Goal: Task Accomplishment & Management: Manage account settings

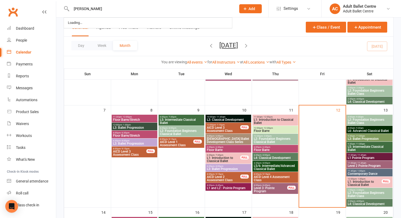
type input "[PERSON_NAME]"
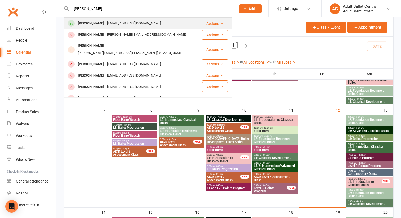
click at [106, 24] on div "shortmellissa@gmail.com" at bounding box center [134, 24] width 57 height 8
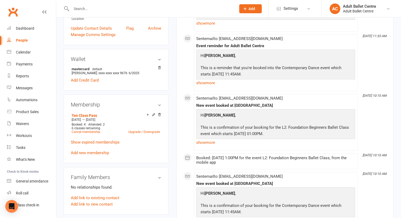
scroll to position [149, 0]
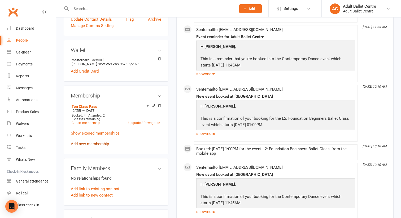
click at [94, 142] on link "Add new membership" at bounding box center [90, 144] width 38 height 5
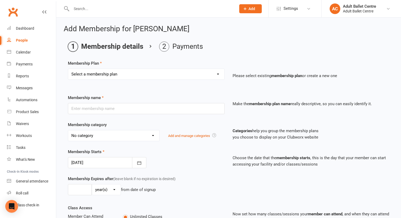
click at [100, 72] on select "Select a membership plan Create new Membership Plan The Ballet Lounge - Unlimit…" at bounding box center [146, 74] width 156 height 11
select select "20"
click at [68, 69] on select "Select a membership plan Create new Membership Plan The Ballet Lounge - Unlimit…" at bounding box center [146, 74] width 156 height 11
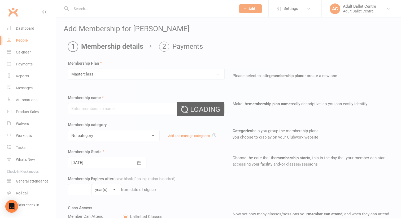
type input "Masterclass"
type input "2"
select select "2"
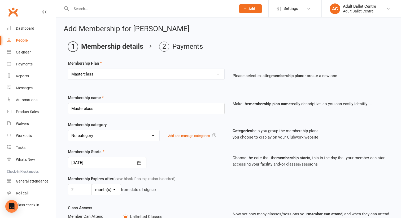
type input "12 Sep 2025"
click at [104, 139] on select "No category Adult Ballet Assessment Program Community Event Developing Repertoi…" at bounding box center [113, 135] width 91 height 11
select select "8"
click at [68, 130] on select "No category Adult Ballet Assessment Program Community Event Developing Repertoi…" at bounding box center [113, 135] width 91 height 11
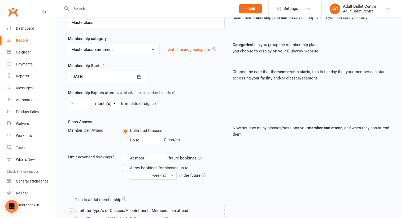
scroll to position [87, 0]
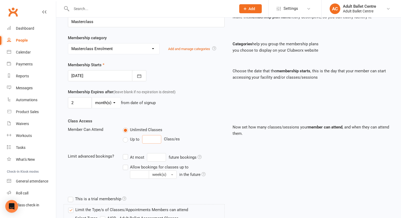
click at [147, 144] on input "number" at bounding box center [151, 139] width 19 height 8
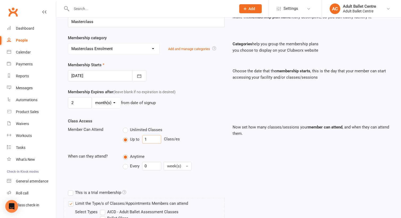
type input "1"
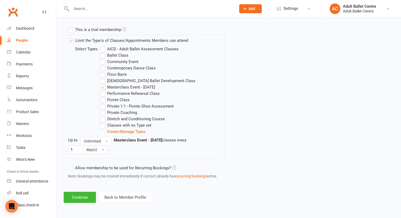
scroll to position [257, 0]
click at [107, 141] on button "Unlimited" at bounding box center [95, 141] width 31 height 8
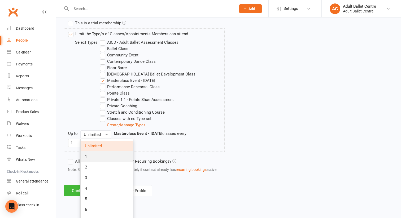
click at [95, 162] on link "1" at bounding box center [107, 156] width 53 height 11
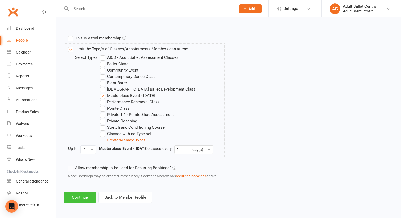
click at [79, 198] on button "Continue" at bounding box center [80, 197] width 32 height 11
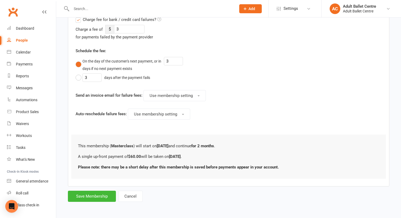
scroll to position [0, 0]
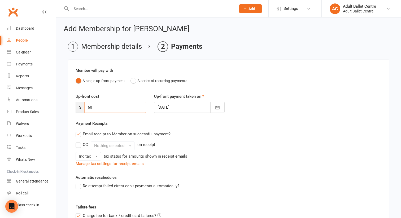
click at [90, 109] on input "60" at bounding box center [115, 107] width 62 height 11
type input "0"
click at [202, 136] on div "Email receipt to Member on successful payment?" at bounding box center [226, 134] width 310 height 11
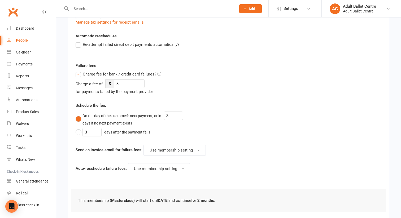
scroll to position [175, 0]
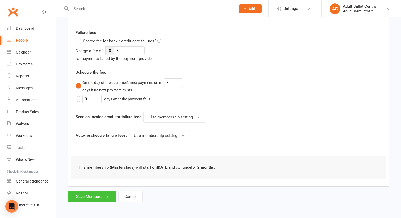
click at [97, 198] on button "Save Membership" at bounding box center [92, 196] width 48 height 11
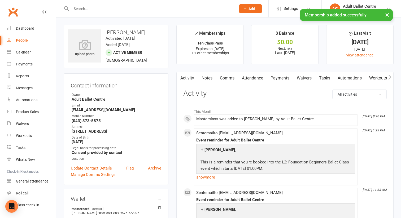
drag, startPoint x: 141, startPoint y: 29, endPoint x: 141, endPoint y: 32, distance: 3.0
click at [141, 32] on div "upload photo Mellissa Short Activated 6 June, 2025 Added 2 June, 2025 Active me…" at bounding box center [116, 46] width 105 height 43
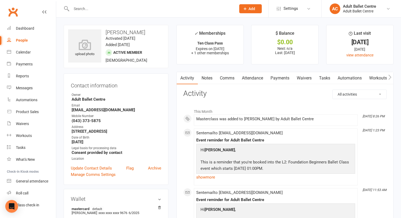
copy h3 "[PERSON_NAME]"
click at [23, 54] on div "Calendar" at bounding box center [23, 52] width 15 height 4
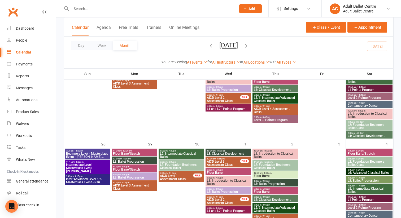
scroll to position [391, 0]
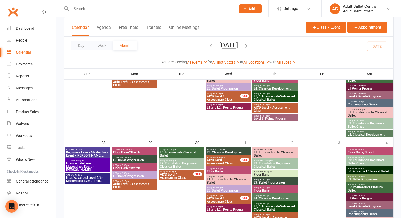
click at [89, 153] on span "Beginners Level - Masterclass Event - [PERSON_NAME]..." at bounding box center [87, 154] width 43 height 6
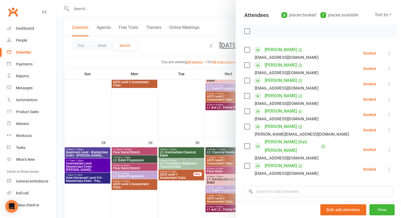
scroll to position [75, 0]
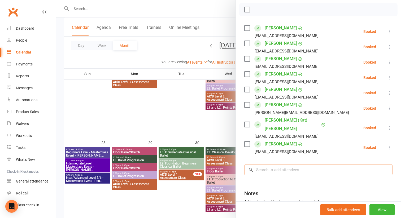
click at [268, 164] on input "search" at bounding box center [318, 169] width 148 height 11
paste input "[PERSON_NAME]"
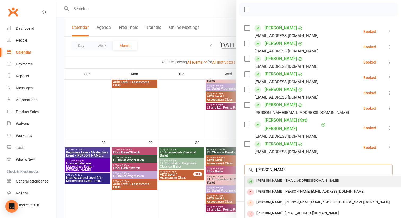
type input "[PERSON_NAME]"
click at [306, 177] on div "shortmellissa@gmail.com" at bounding box center [324, 181] width 154 height 8
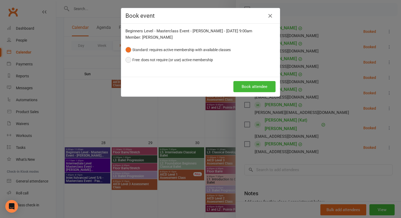
click at [132, 61] on button "Free: does not require (or use) active membership" at bounding box center [169, 60] width 88 height 10
click at [251, 86] on button "Book attendee" at bounding box center [254, 86] width 42 height 11
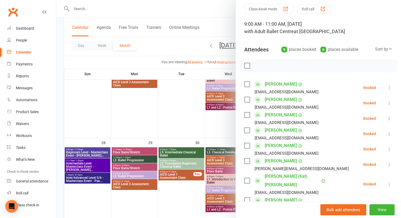
scroll to position [0, 0]
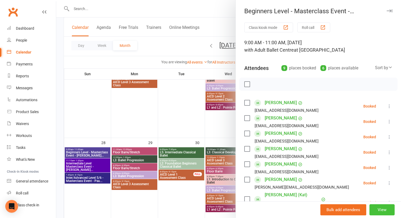
click at [377, 209] on button "View" at bounding box center [381, 209] width 25 height 11
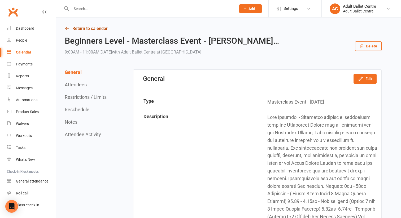
click at [91, 30] on link "Return to calendar" at bounding box center [223, 28] width 317 height 7
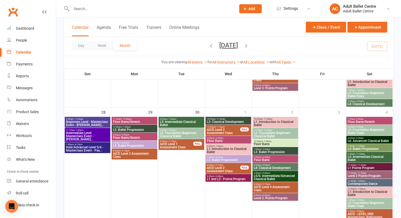
scroll to position [428, 0]
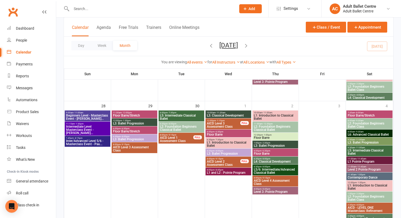
click at [92, 142] on span "Inter/Advanced Level 5/6 - Masterclass Event - Pau..." at bounding box center [87, 142] width 43 height 6
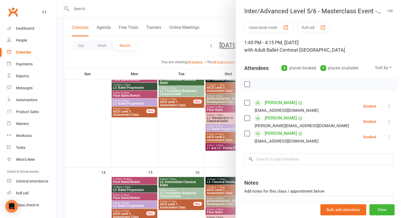
scroll to position [155, 0]
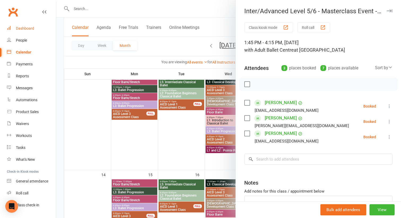
click at [20, 27] on div "Dashboard" at bounding box center [25, 28] width 18 height 4
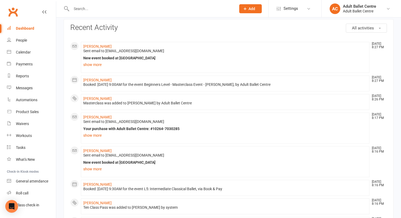
scroll to position [25, 0]
click at [98, 134] on link "show more" at bounding box center [225, 134] width 284 height 7
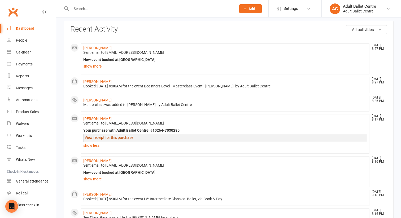
scroll to position [0, 0]
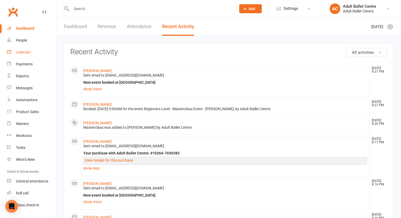
click at [27, 53] on div "Calendar" at bounding box center [23, 52] width 15 height 4
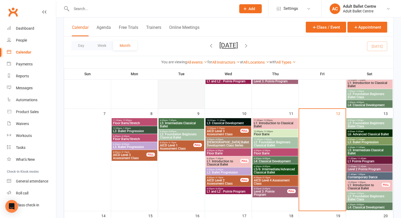
scroll to position [97, 0]
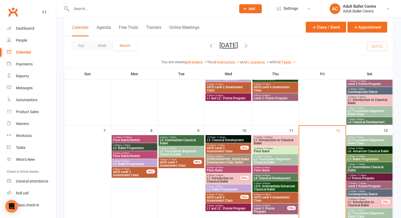
click at [364, 169] on span "L5: Intermediate Classical Ballet" at bounding box center [369, 169] width 44 height 6
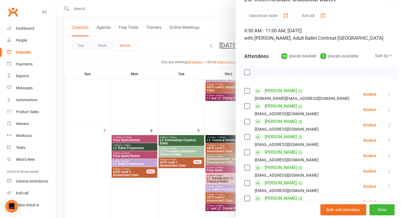
scroll to position [0, 0]
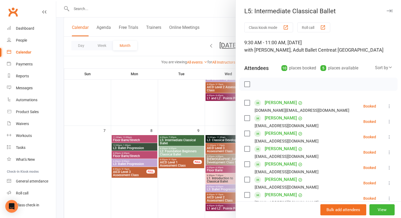
click at [220, 22] on div at bounding box center [228, 109] width 345 height 218
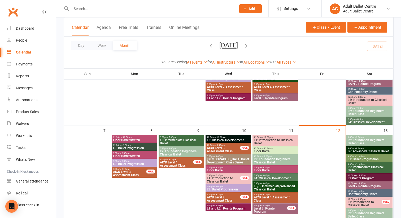
click at [77, 10] on input "text" at bounding box center [151, 8] width 163 height 7
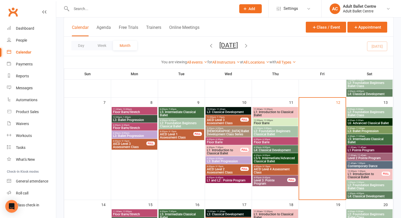
scroll to position [129, 0]
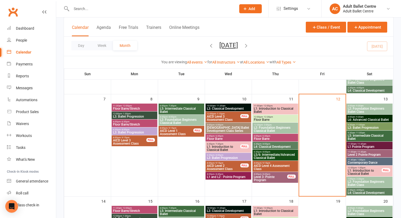
click at [364, 185] on span "L2: Foundation Beginners Ballet Class" at bounding box center [369, 183] width 44 height 6
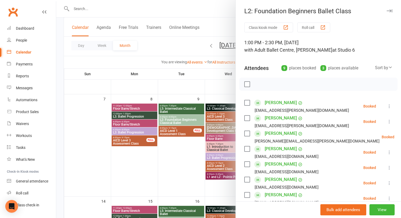
click at [197, 182] on div at bounding box center [228, 109] width 345 height 218
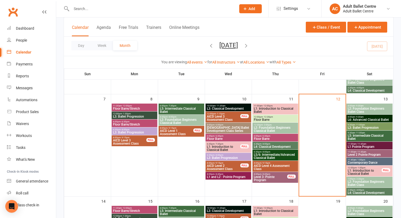
click at [355, 110] on span "L2: Foundation Beginners Ballet Class" at bounding box center [369, 110] width 44 height 6
click at [367, 172] on span "L1: Introduction to Classical Ballet" at bounding box center [364, 172] width 34 height 6
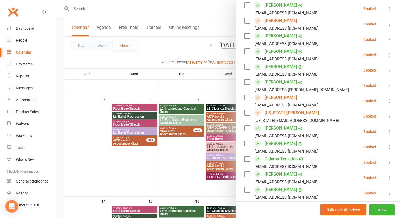
scroll to position [192, 0]
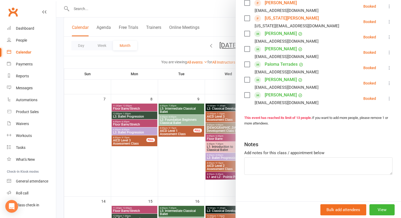
click at [88, 8] on div at bounding box center [228, 109] width 345 height 218
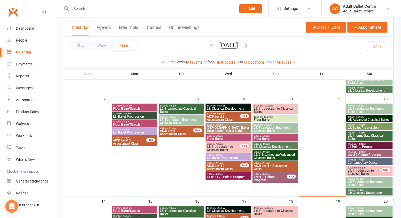
click at [84, 8] on input "text" at bounding box center [151, 8] width 163 height 7
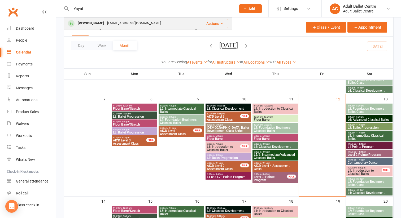
type input "Yayoi"
click at [100, 20] on div "[PERSON_NAME]" at bounding box center [90, 24] width 29 height 8
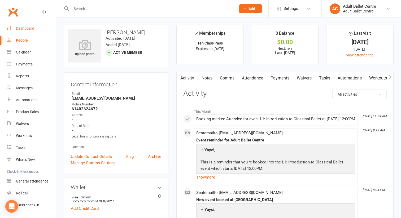
click at [20, 29] on div "Dashboard" at bounding box center [25, 28] width 18 height 4
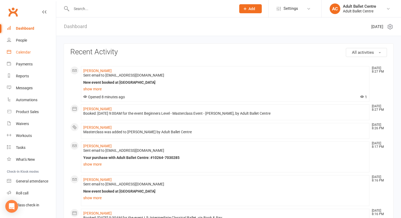
click at [31, 53] on link "Calendar" at bounding box center [31, 52] width 49 height 12
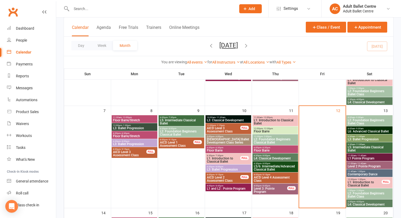
scroll to position [117, 0]
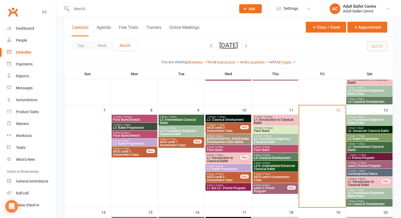
click at [358, 183] on span "L1: Introduction to Classical Ballet" at bounding box center [364, 183] width 34 height 6
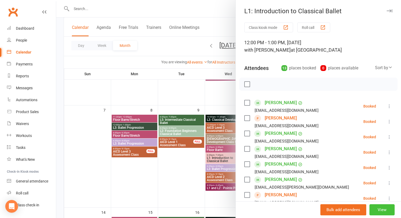
click at [380, 209] on button "View" at bounding box center [381, 209] width 25 height 11
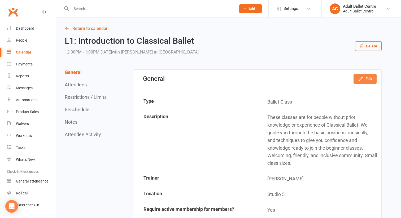
click at [360, 80] on icon "button" at bounding box center [360, 78] width 3 height 3
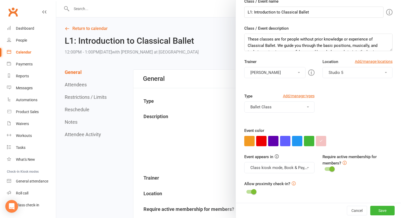
scroll to position [15, 0]
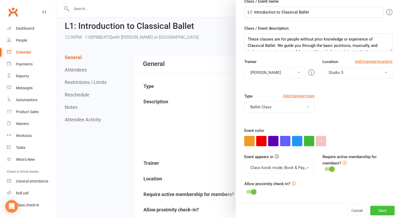
click at [382, 209] on button "Save" at bounding box center [382, 211] width 24 height 10
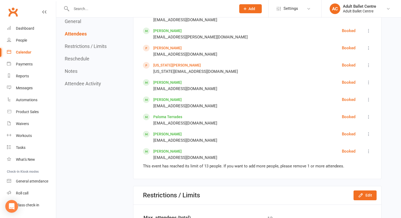
scroll to position [429, 0]
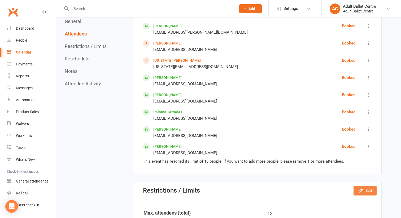
click at [366, 190] on button "Edit" at bounding box center [364, 191] width 23 height 10
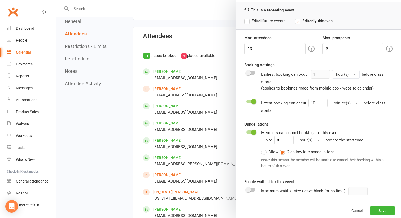
scroll to position [296, 0]
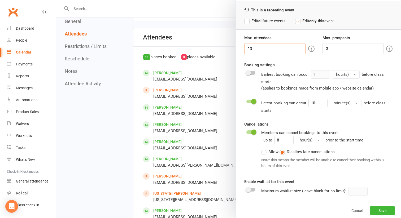
click at [252, 49] on input "13" at bounding box center [274, 48] width 61 height 11
type input "14"
click at [380, 211] on button "Save" at bounding box center [382, 211] width 24 height 10
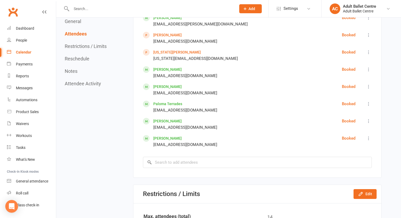
scroll to position [438, 0]
click at [203, 160] on input "search" at bounding box center [257, 161] width 229 height 11
click at [159, 161] on input "yoayoi" at bounding box center [257, 161] width 229 height 11
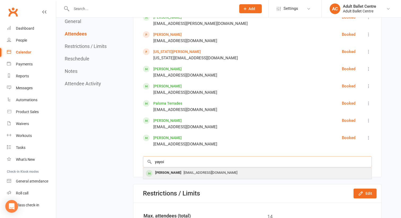
type input "yayoi"
click at [173, 174] on div "[PERSON_NAME]" at bounding box center [168, 173] width 30 height 8
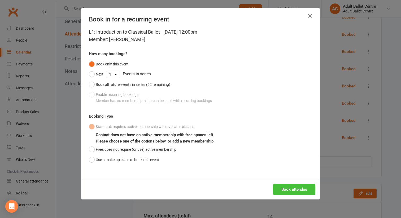
click at [283, 186] on button "Book attendee" at bounding box center [294, 189] width 42 height 11
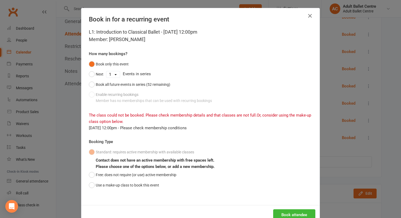
click at [82, 164] on div "L1: Introduction to Classical Ballet - [DATE] 12:00pm Member: [PERSON_NAME] How…" at bounding box center [200, 116] width 238 height 177
click at [76, 164] on div "Book in for a recurring event L1: Introduction to Classical Ballet - [DATE] 12:…" at bounding box center [200, 109] width 401 height 218
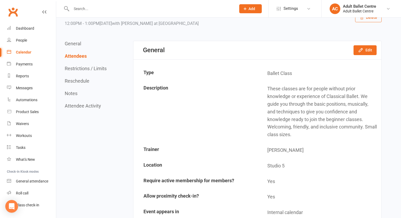
scroll to position [0, 0]
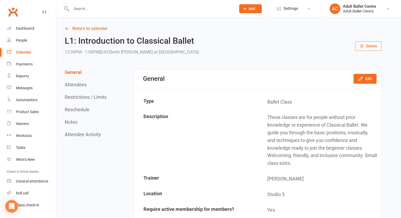
click at [84, 13] on div at bounding box center [148, 8] width 169 height 17
click at [72, 11] on input "text" at bounding box center [151, 8] width 163 height 7
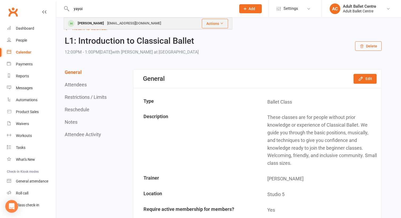
type input "yayoi"
click at [92, 23] on div "[PERSON_NAME]" at bounding box center [90, 24] width 29 height 8
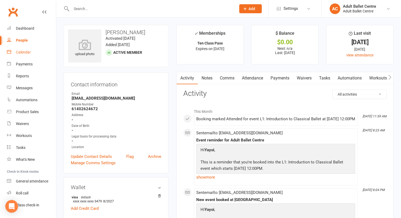
click at [26, 55] on link "Calendar" at bounding box center [31, 52] width 49 height 12
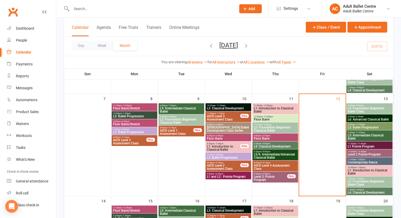
scroll to position [131, 0]
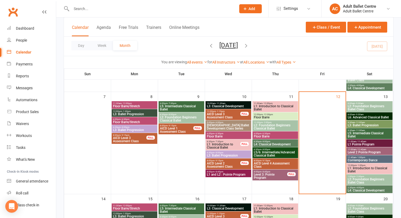
click at [366, 168] on span "L1: Introduction to Classical Ballet" at bounding box center [369, 170] width 44 height 6
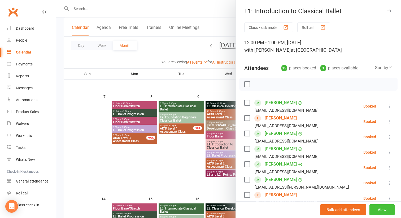
click at [378, 208] on button "View" at bounding box center [381, 209] width 25 height 11
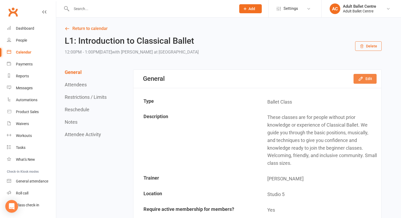
click at [368, 80] on button "Edit" at bounding box center [364, 79] width 23 height 10
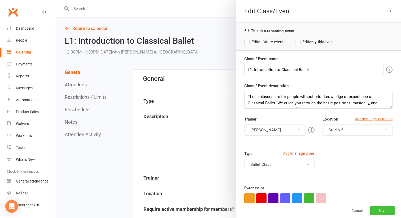
click at [378, 212] on button "Save" at bounding box center [382, 211] width 24 height 10
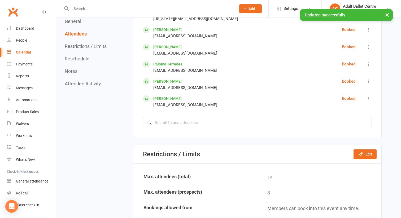
scroll to position [476, 0]
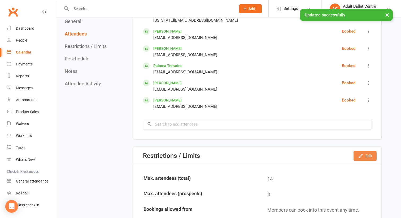
click at [360, 156] on icon "button" at bounding box center [360, 155] width 3 height 3
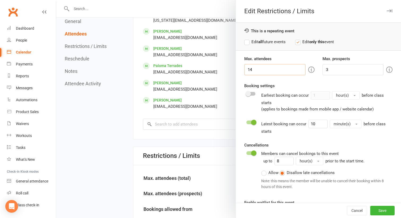
click at [258, 69] on input "14" at bounding box center [274, 69] width 61 height 11
type input "13"
click at [333, 68] on input "3" at bounding box center [352, 69] width 61 height 11
type input "0"
click at [387, 211] on button "Save" at bounding box center [382, 211] width 24 height 10
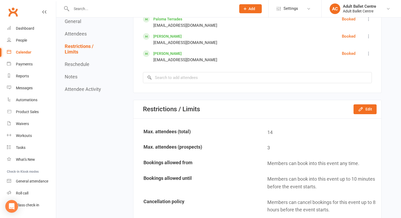
scroll to position [523, 0]
